Goal: Information Seeking & Learning: Learn about a topic

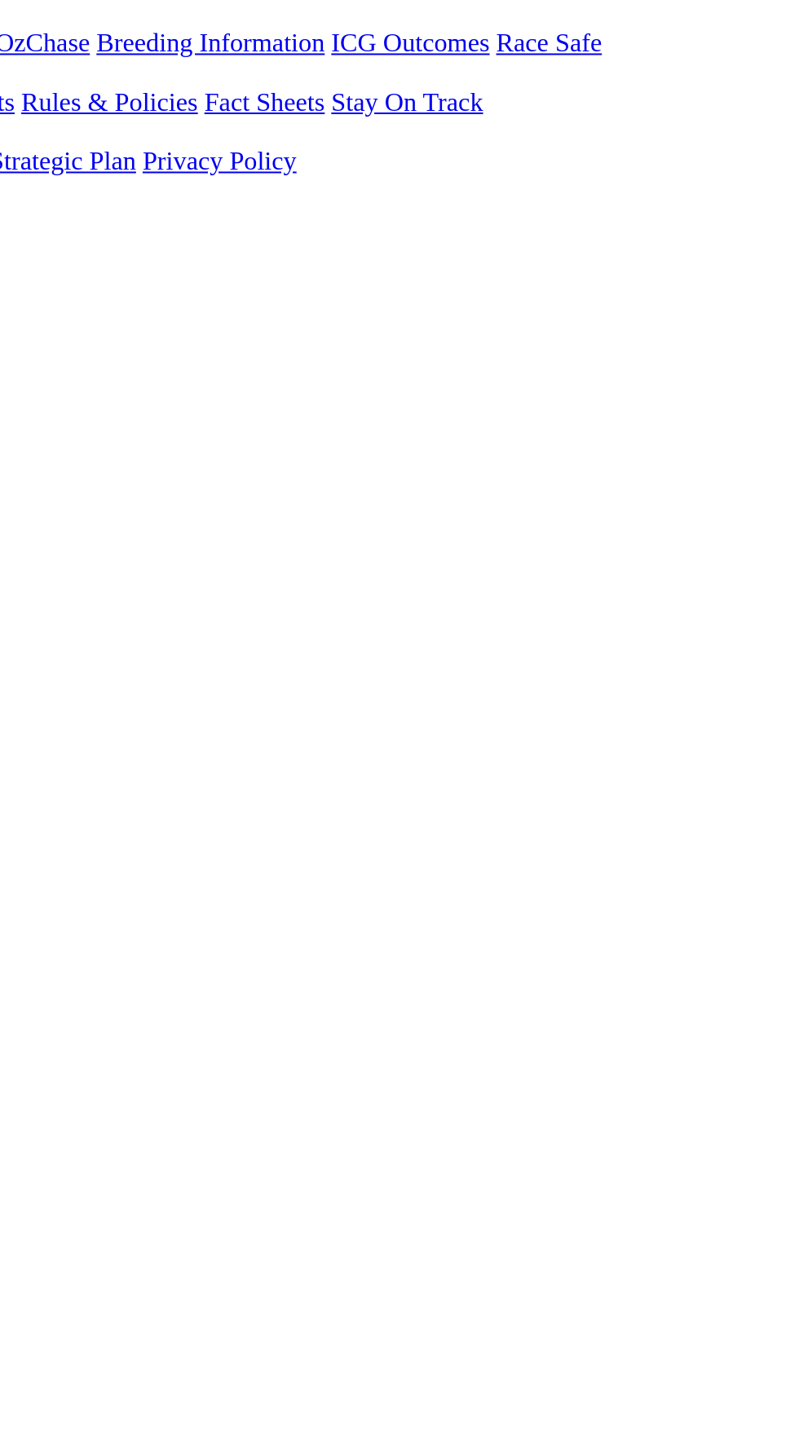
scroll to position [7, 0]
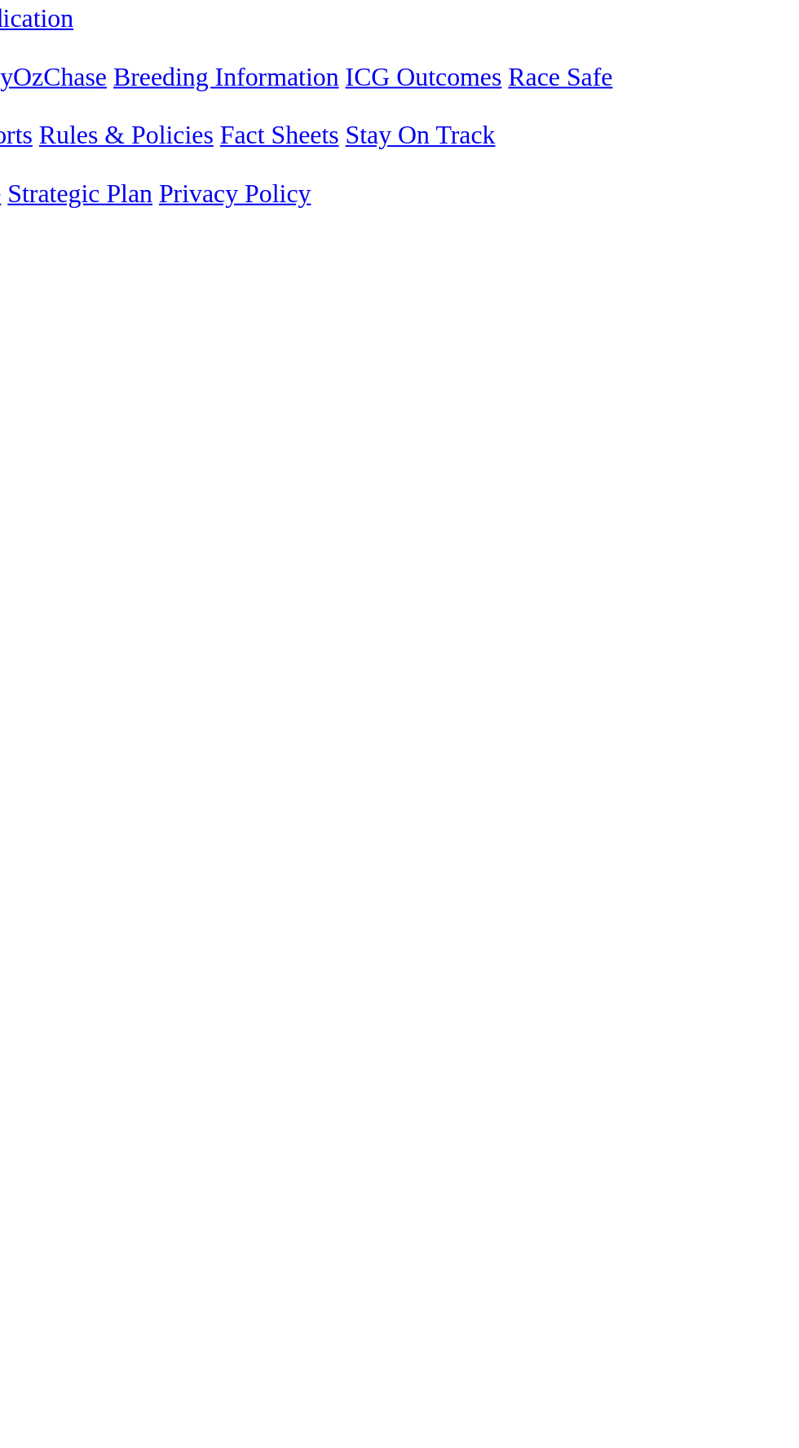
click at [36, 902] on link "F" at bounding box center [32, 909] width 7 height 14
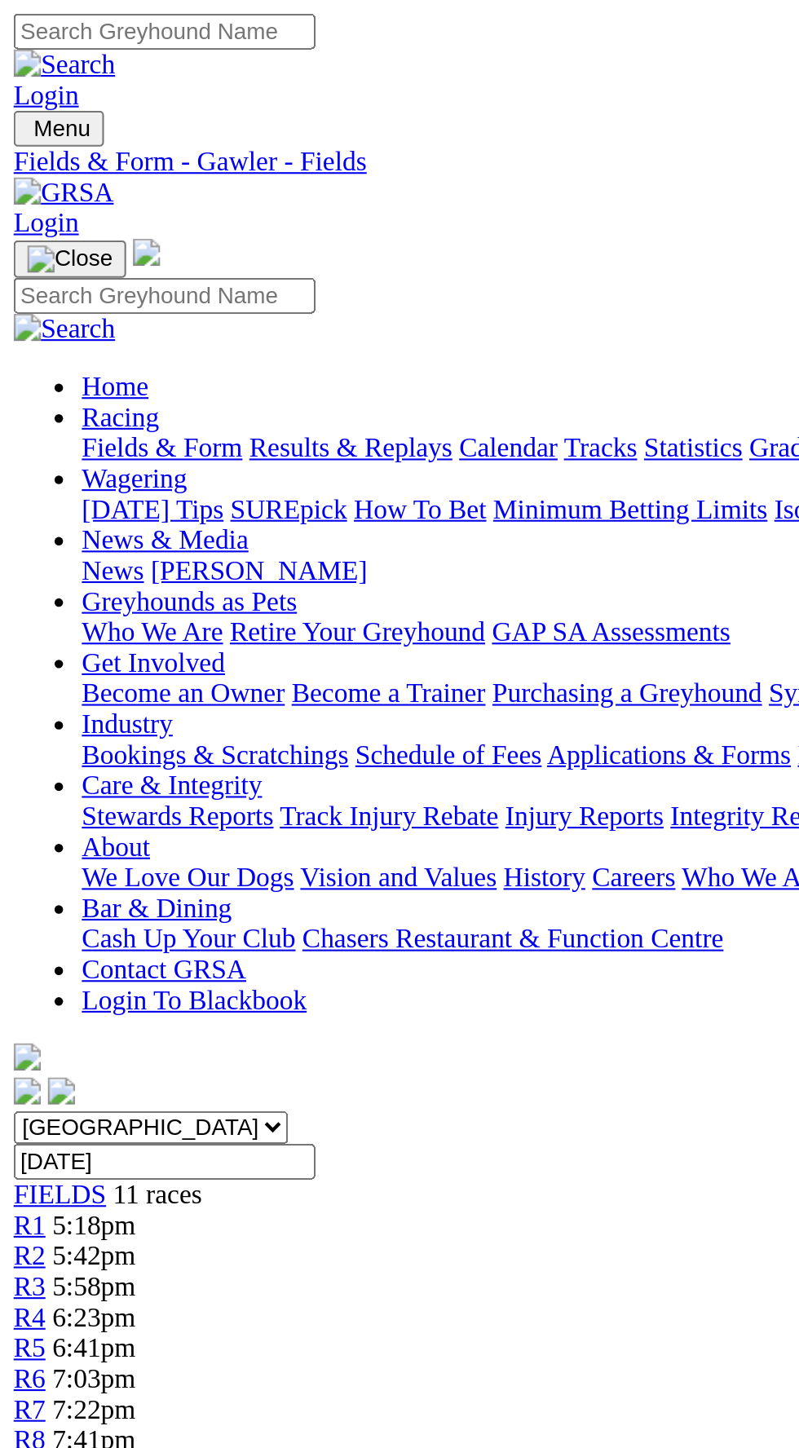
click at [370, 53] on nav "Menu Fields & Form - Gawler - Fields Login Home Racing Fields & Form Results & …" at bounding box center [400, 292] width 786 height 479
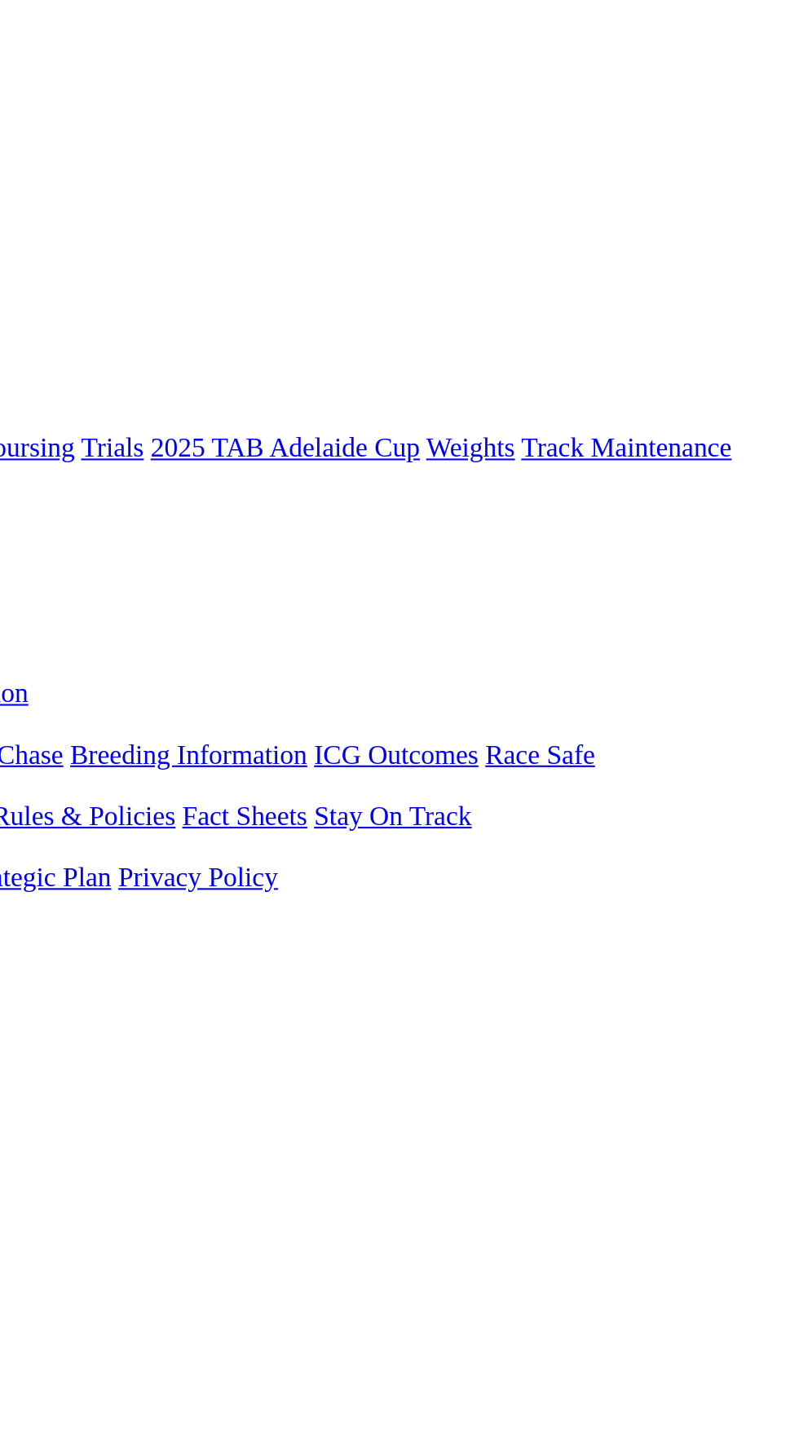
click at [699, 53] on div "Menu Fields & Form - Gawler - Fields Login Home Racing Fields & Form Results & …" at bounding box center [400, 292] width 786 height 479
click at [555, 53] on div "Menu Fields & Form - Gawler - Fields Login Home Racing Fields & Form Results & …" at bounding box center [400, 292] width 786 height 479
click at [38, 99] on link "Login" at bounding box center [22, 106] width 31 height 14
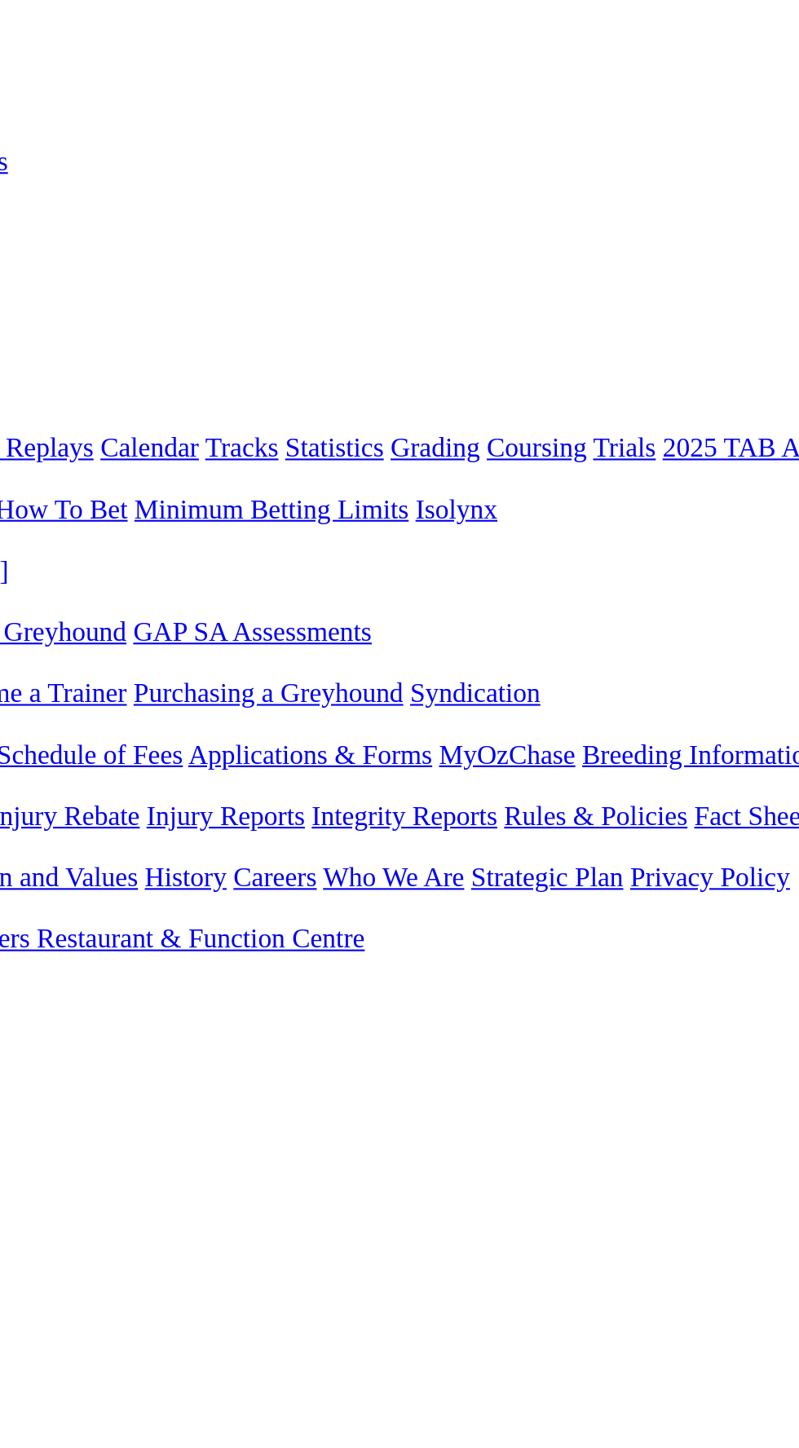
click at [531, 53] on div "Menu Fields & Form - Gawler - Fields Login Home Racing Fields & Form Results & …" at bounding box center [400, 292] width 786 height 479
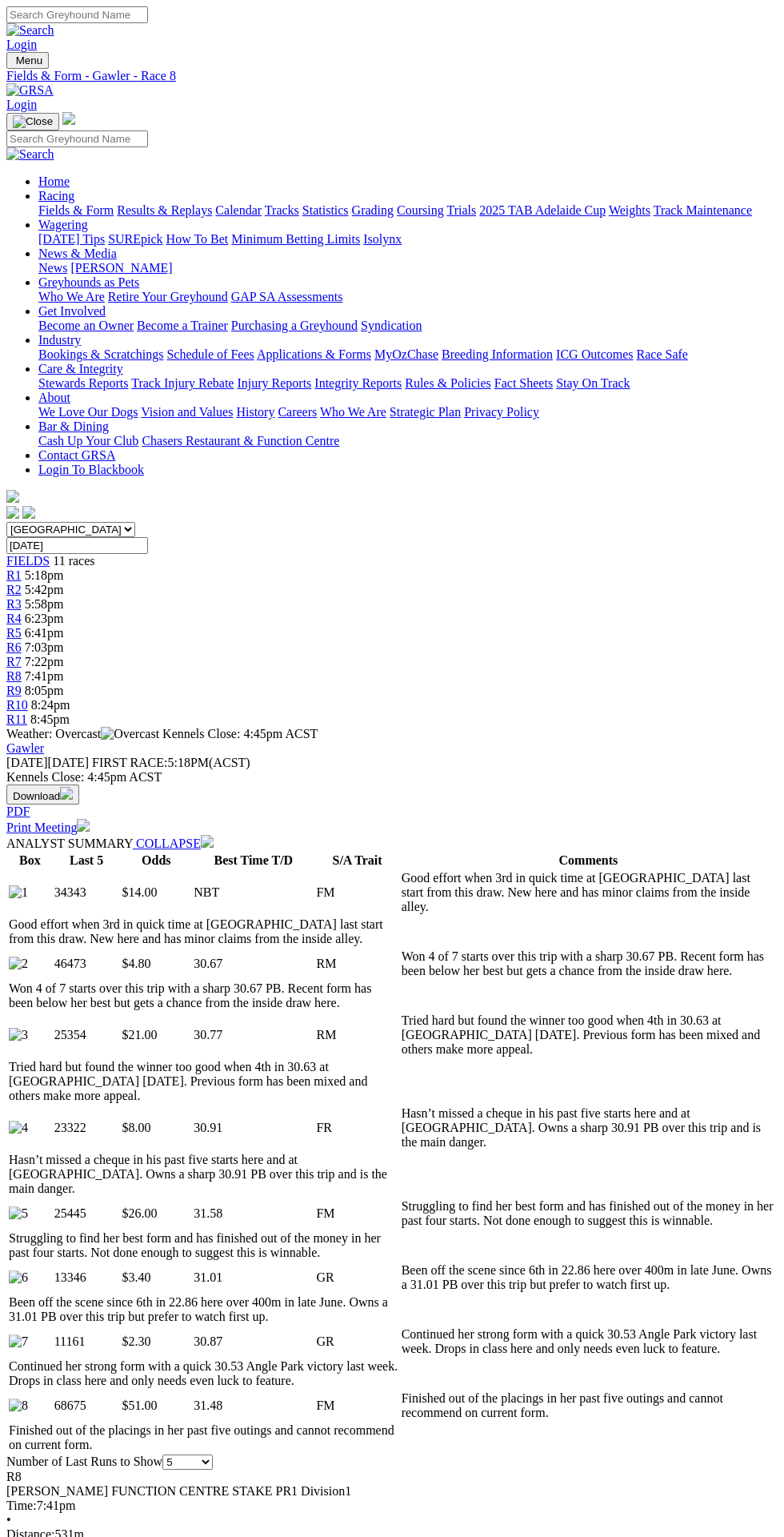
click at [22, 611] on span "R4" at bounding box center [14, 618] width 15 height 14
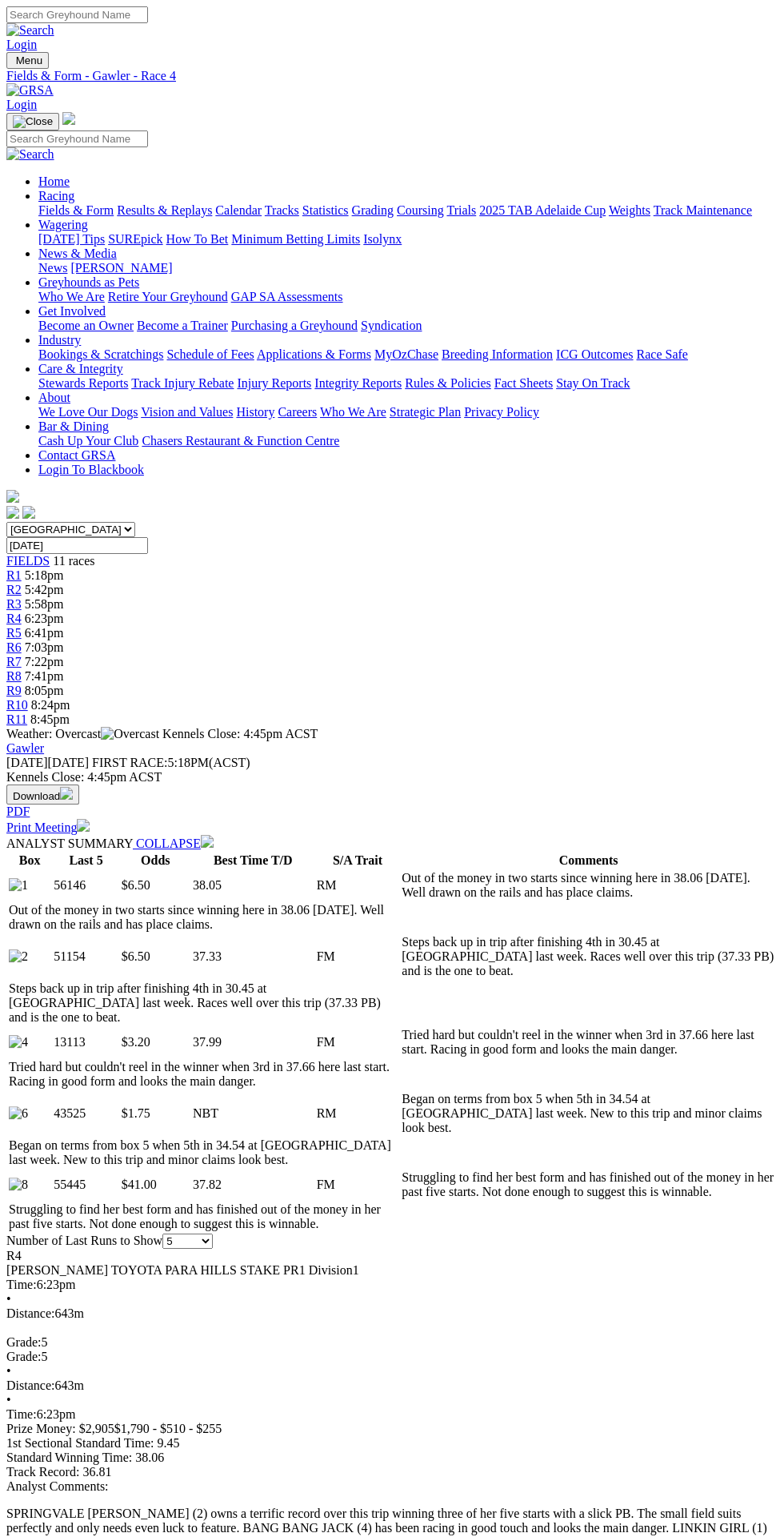
click at [64, 626] on span "6:41pm" at bounding box center [44, 633] width 39 height 14
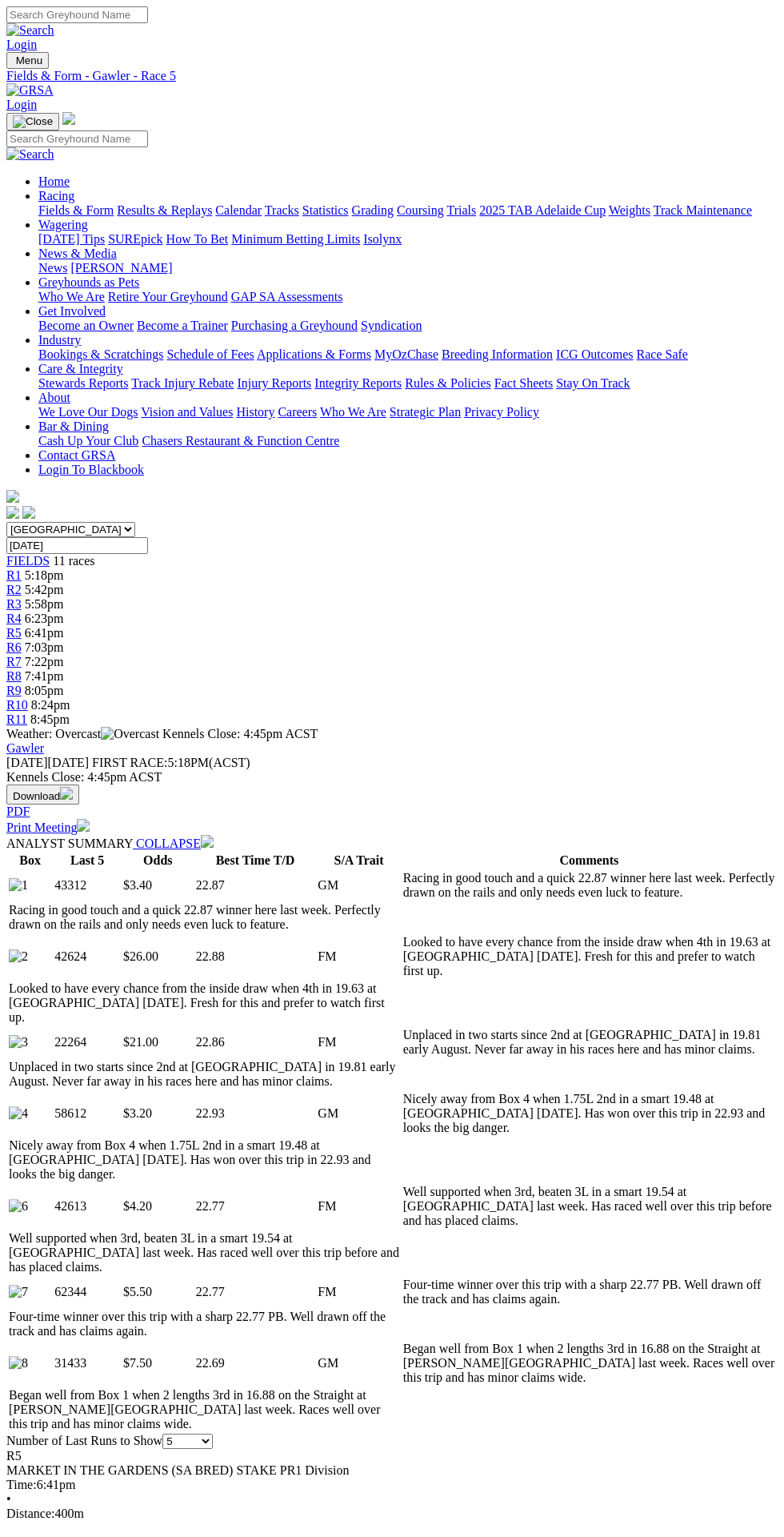
click at [22, 597] on link "R3" at bounding box center [14, 604] width 15 height 14
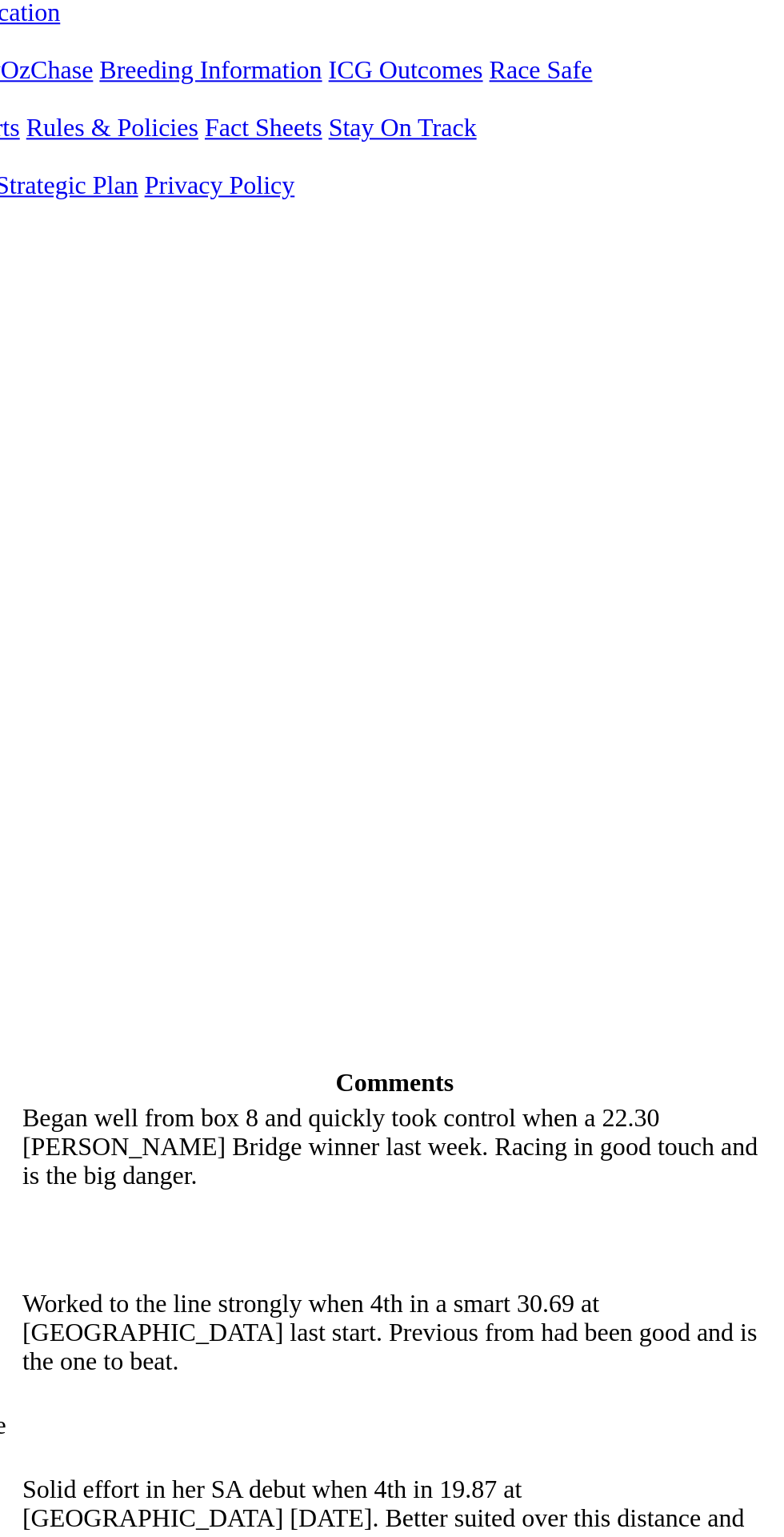
scroll to position [131, 0]
